Goal: Task Accomplishment & Management: Use online tool/utility

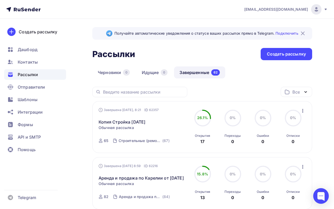
click at [305, 166] on icon "button" at bounding box center [303, 166] width 6 height 6
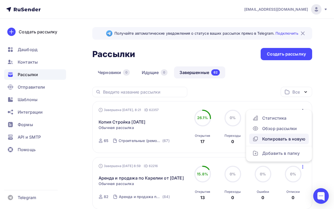
click at [290, 140] on div "Копировать в новую" at bounding box center [279, 139] width 53 height 6
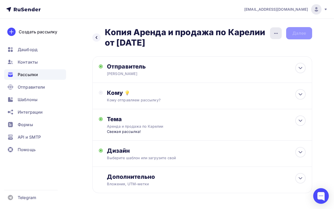
click at [278, 31] on icon "button" at bounding box center [276, 33] width 6 height 6
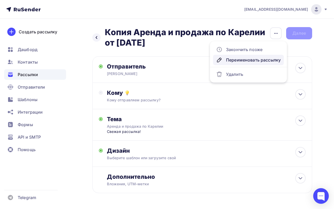
click at [253, 60] on div "Переименовать рассылку" at bounding box center [248, 60] width 65 height 6
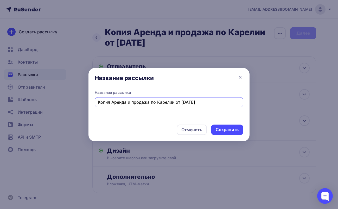
drag, startPoint x: 113, startPoint y: 103, endPoint x: 93, endPoint y: 103, distance: 19.3
click at [93, 103] on div "Название рассылки Копия Аренда и продажа по Карелии от [DATE]" at bounding box center [169, 105] width 161 height 30
click at [102, 103] on input "Копия Аренда и продажа по Карелии от [DATE]" at bounding box center [169, 102] width 143 height 6
drag, startPoint x: 112, startPoint y: 102, endPoint x: 89, endPoint y: 105, distance: 23.1
click at [89, 105] on div "Название рассылки Копия Аренда и продажа по Карелии от [DATE]" at bounding box center [169, 105] width 161 height 30
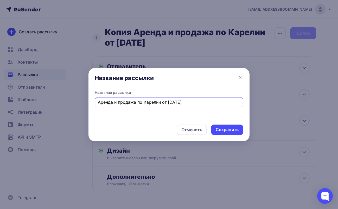
click at [169, 102] on input "Аренда и продажа по Карелии от [DATE]" at bounding box center [169, 102] width 143 height 6
type input "Аренда и продажа по Карелии от [DATE]"
click at [229, 130] on div "Сохранить" at bounding box center [227, 130] width 23 height 6
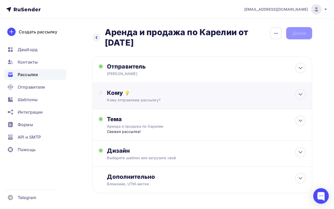
click at [216, 99] on div "Кому отправляем рассылку?" at bounding box center [196, 99] width 179 height 5
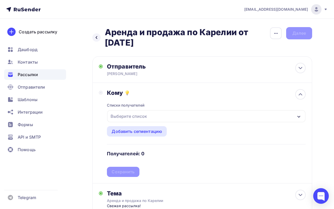
click at [211, 116] on div "Выберите список" at bounding box center [206, 116] width 198 height 12
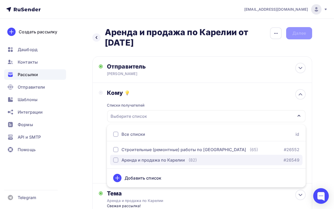
click at [164, 159] on div "Аренда и продажа по Карелии" at bounding box center [154, 160] width 64 height 6
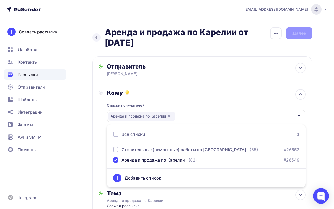
click at [98, 139] on div "Кому Списки получателей Аренда и продажа по Карелии Все списки id Строительные …" at bounding box center [202, 133] width 220 height 100
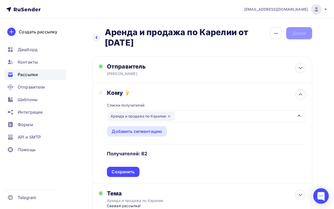
click at [117, 166] on div "Списки получателей Аренда и продажа по Карелии Все списки id Строительные (ремо…" at bounding box center [206, 136] width 199 height 80
click at [118, 170] on div "Сохранить" at bounding box center [123, 172] width 23 height 6
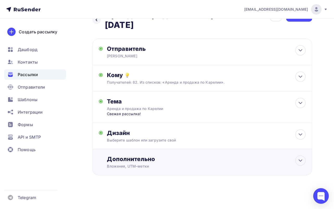
click at [179, 165] on div "Вложения, UTM–метки" at bounding box center [196, 165] width 179 height 5
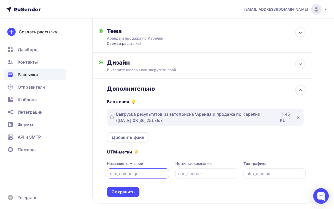
scroll to position [96, 0]
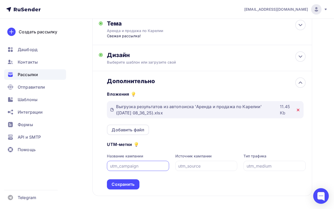
click at [299, 111] on icon at bounding box center [298, 110] width 4 height 4
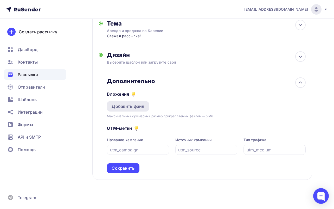
click at [142, 107] on div "Добавить файл" at bounding box center [128, 106] width 33 height 6
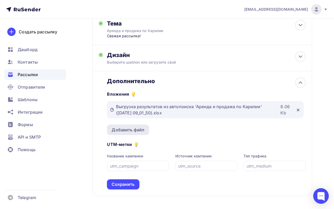
click at [142, 130] on div "Добавить файл" at bounding box center [128, 130] width 33 height 6
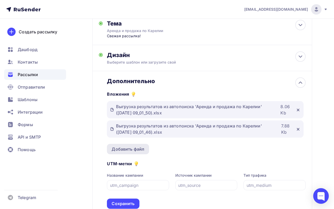
click at [134, 151] on div "Добавить файл" at bounding box center [128, 149] width 33 height 6
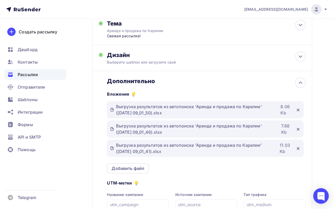
scroll to position [122, 0]
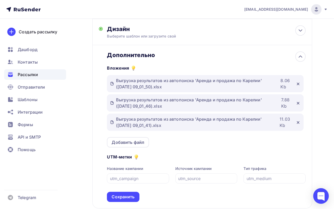
click at [128, 198] on div "Сохранить" at bounding box center [123, 197] width 23 height 6
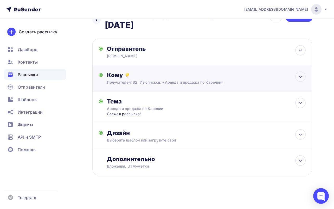
scroll to position [0, 0]
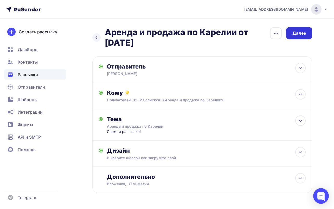
click at [303, 34] on div "Далее" at bounding box center [300, 33] width 14 height 6
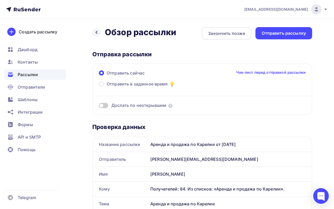
click at [303, 34] on div "Отправить рассылку" at bounding box center [284, 33] width 44 height 6
